Goal: Transaction & Acquisition: Purchase product/service

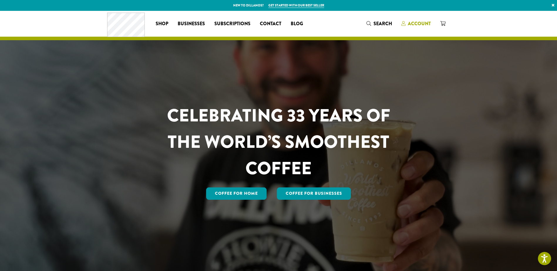
click at [420, 24] on span "Account" at bounding box center [419, 23] width 23 height 7
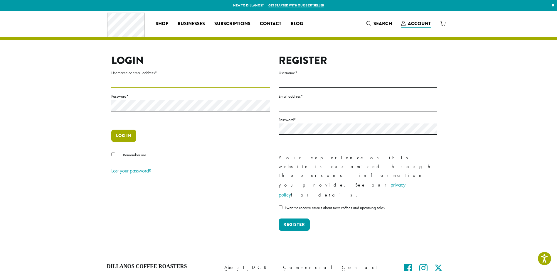
type input "**********"
click at [122, 133] on button "Log in" at bounding box center [123, 136] width 25 height 12
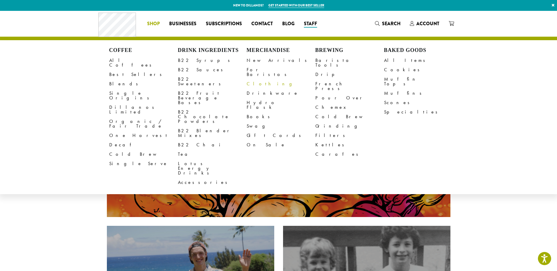
click at [266, 61] on link "New Arrivals" at bounding box center [281, 60] width 69 height 9
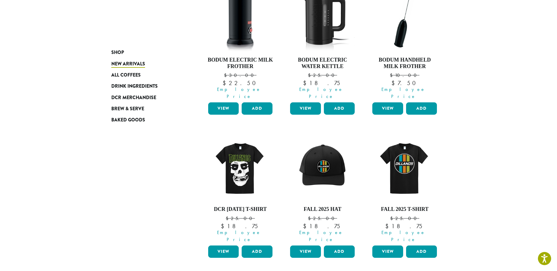
scroll to position [176, 0]
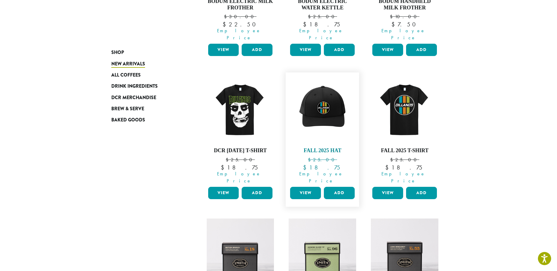
click at [323, 107] on img at bounding box center [323, 110] width 68 height 68
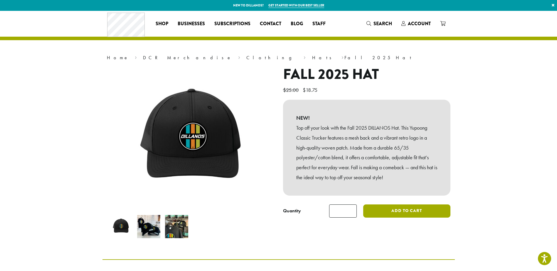
click at [405, 212] on button "Add to cart" at bounding box center [406, 211] width 87 height 13
click at [442, 24] on icon at bounding box center [442, 23] width 5 height 5
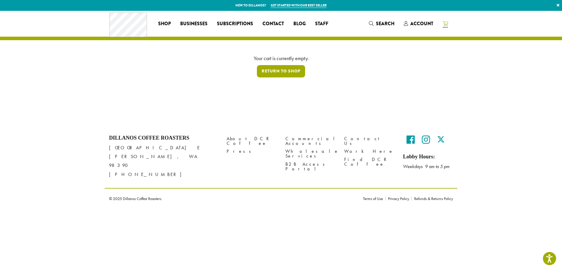
click at [291, 73] on link "Return to shop" at bounding box center [281, 71] width 48 height 12
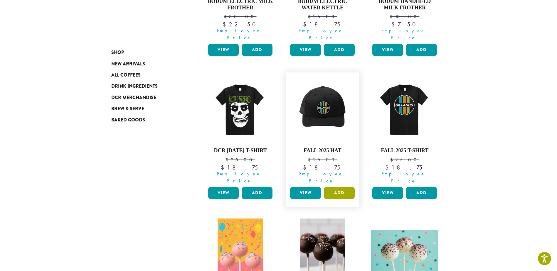
click at [336, 187] on button "Add" at bounding box center [339, 193] width 31 height 12
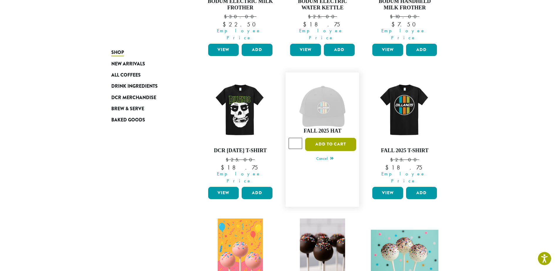
click at [329, 138] on button "Add to cart" at bounding box center [330, 144] width 51 height 13
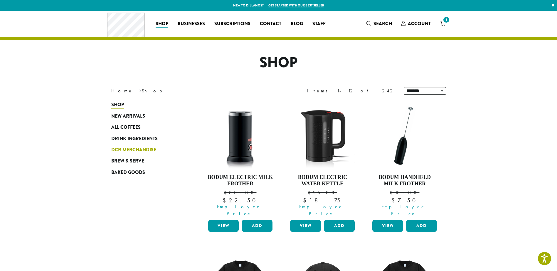
click at [138, 147] on span "DCR Merchandise" at bounding box center [133, 150] width 45 height 7
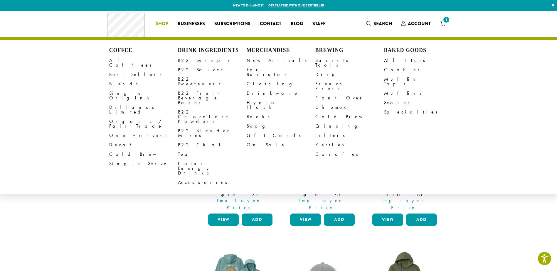
click at [162, 24] on span "Shop" at bounding box center [162, 23] width 13 height 7
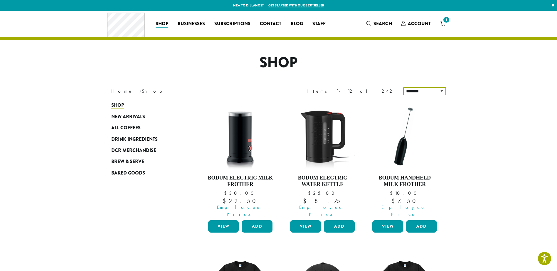
click at [431, 91] on select "**********" at bounding box center [424, 91] width 43 height 8
select select "*****"
click at [404, 87] on select "**********" at bounding box center [424, 91] width 43 height 8
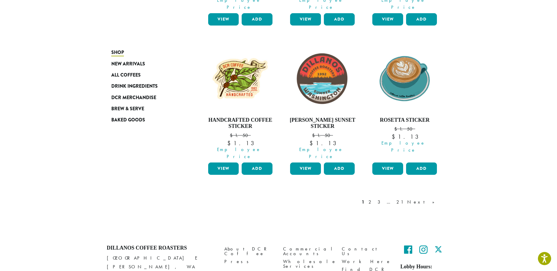
scroll to position [519, 0]
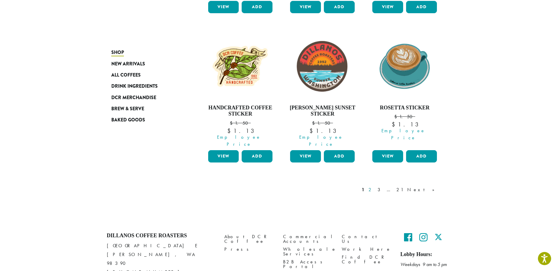
click at [375, 187] on link "2" at bounding box center [371, 190] width 7 height 7
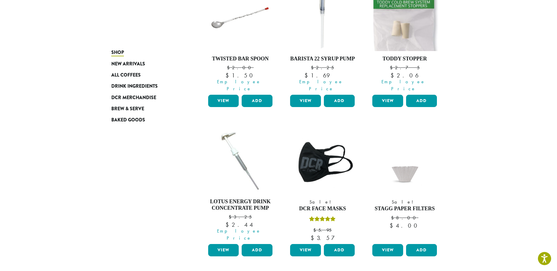
scroll to position [518, 0]
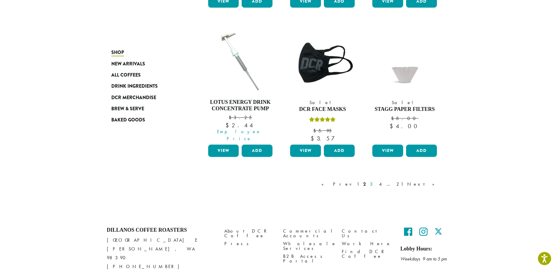
click at [376, 181] on link "3" at bounding box center [372, 184] width 7 height 7
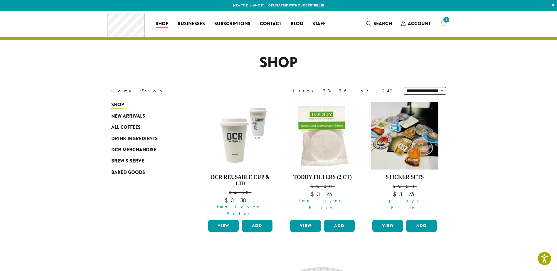
click at [441, 22] on icon "1" at bounding box center [442, 23] width 5 height 5
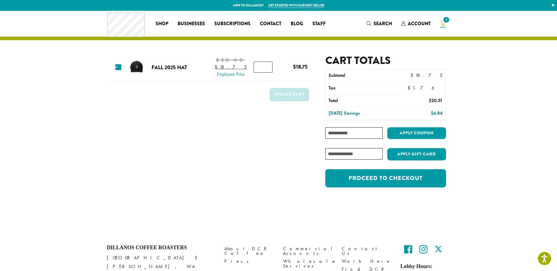
click at [346, 135] on input "Coupon:" at bounding box center [354, 133] width 57 height 11
type input "**********"
click at [417, 134] on button "Apply coupon" at bounding box center [417, 134] width 59 height 12
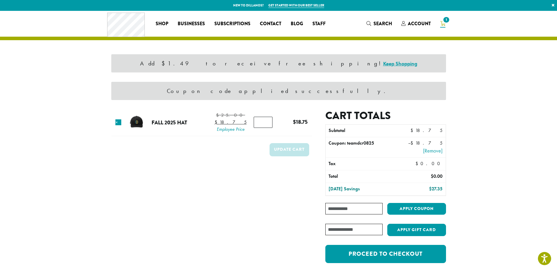
scroll to position [59, 0]
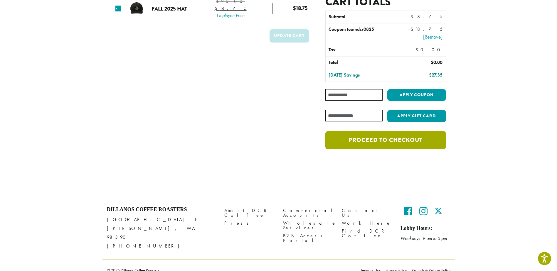
click at [382, 142] on link "Proceed to checkout" at bounding box center [386, 140] width 120 height 18
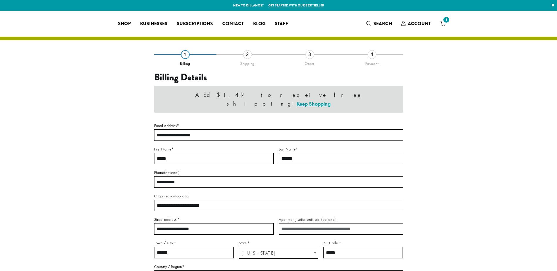
select select "**"
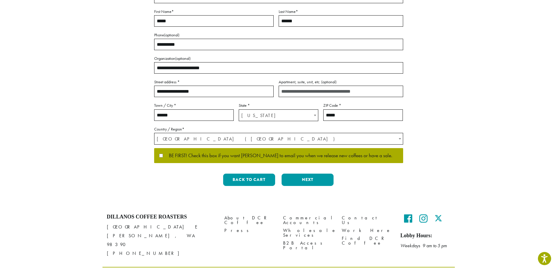
scroll to position [110, 0]
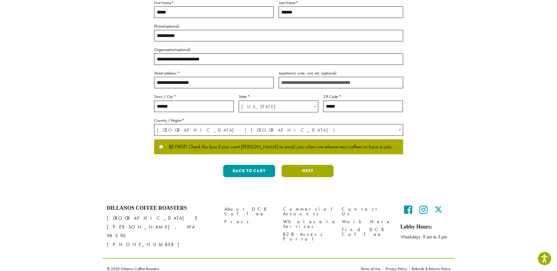
click at [301, 174] on button "Next" at bounding box center [308, 171] width 52 height 12
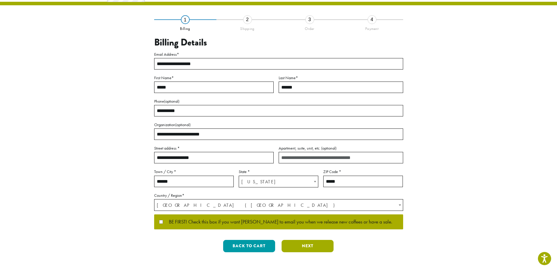
scroll to position [0, 0]
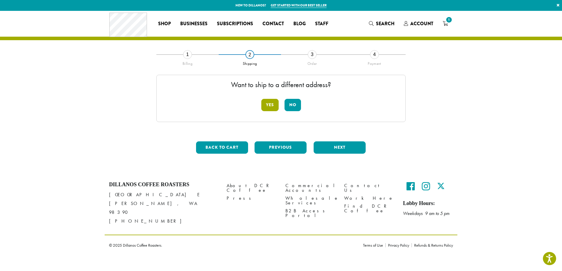
click at [268, 107] on button "Yes" at bounding box center [269, 105] width 17 height 12
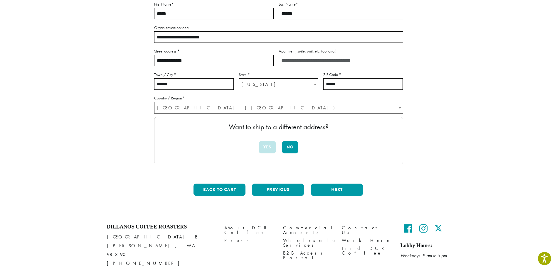
scroll to position [107, 0]
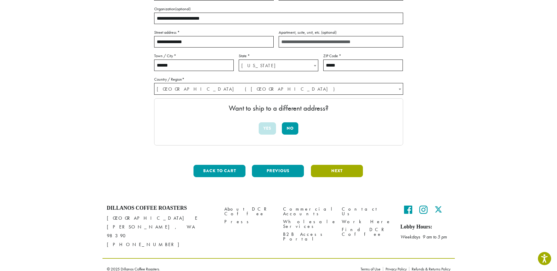
click at [338, 173] on button "Next" at bounding box center [337, 171] width 52 height 12
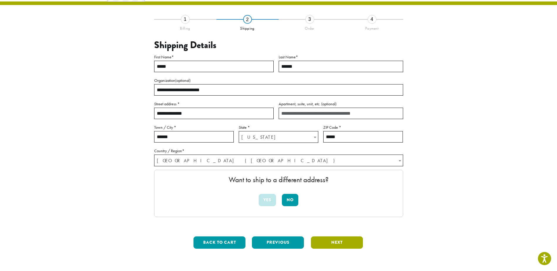
scroll to position [34, 0]
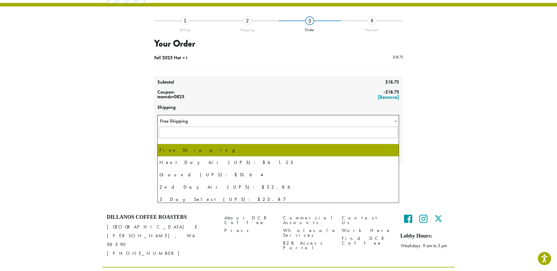
click at [279, 121] on span "Free Shipping" at bounding box center [279, 120] width 242 height 11
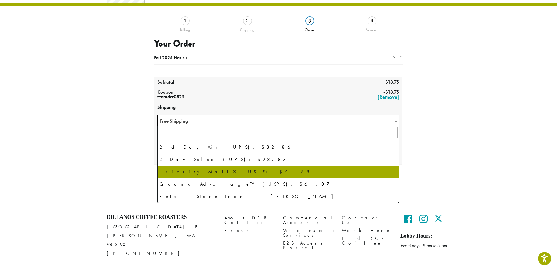
scroll to position [40, 0]
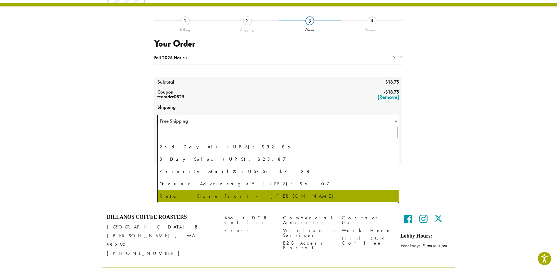
select select "**********"
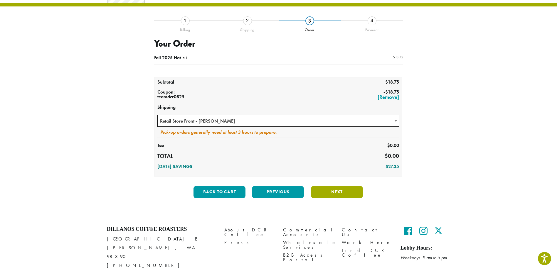
click at [327, 193] on button "Next" at bounding box center [337, 192] width 52 height 12
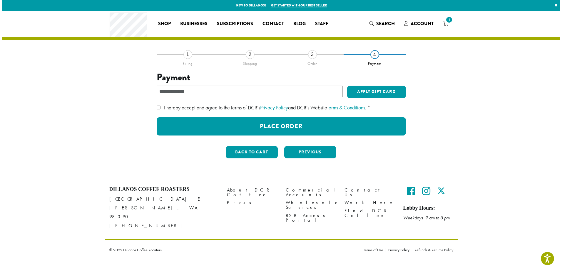
scroll to position [0, 0]
click at [301, 153] on button "Previous" at bounding box center [310, 152] width 52 height 12
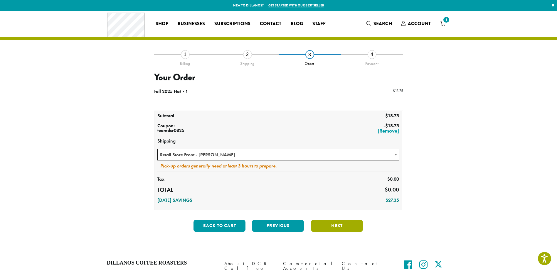
click at [334, 225] on button "Next" at bounding box center [337, 226] width 52 height 12
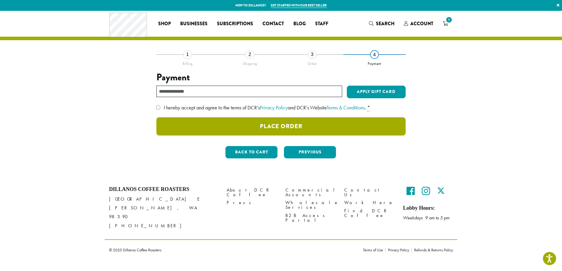
click at [266, 126] on button "Place Order" at bounding box center [280, 127] width 249 height 18
